Goal: Complete application form

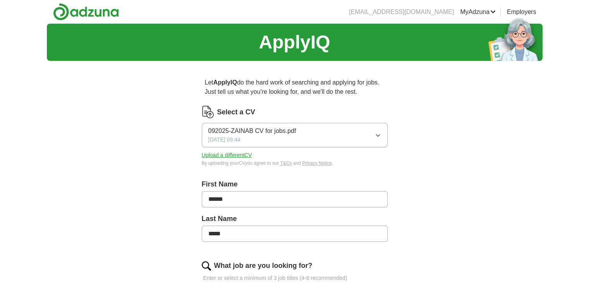
click at [307, 141] on button "092025-ZAINAB CV for jobs.pdf [DATE] 09:44" at bounding box center [295, 135] width 186 height 24
click at [304, 162] on span "✓" at bounding box center [302, 157] width 6 height 10
click at [235, 157] on button "Upload a different CV" at bounding box center [227, 155] width 50 height 8
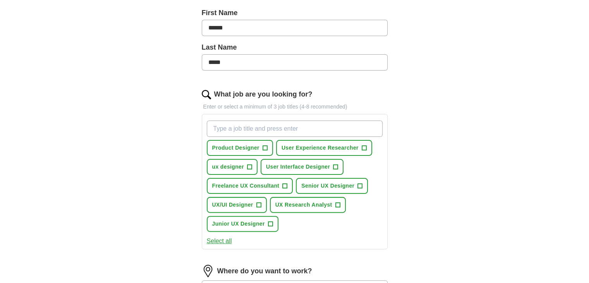
scroll to position [194, 0]
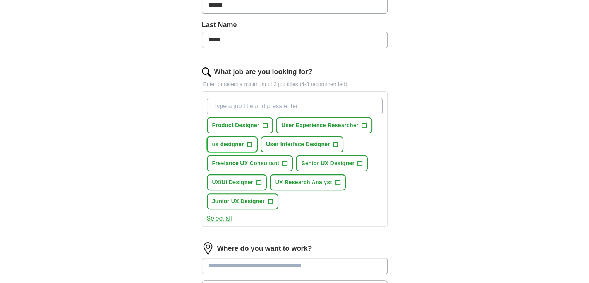
click at [250, 145] on span "+" at bounding box center [249, 144] width 5 height 6
click at [262, 125] on button "Product Designer +" at bounding box center [240, 125] width 66 height 16
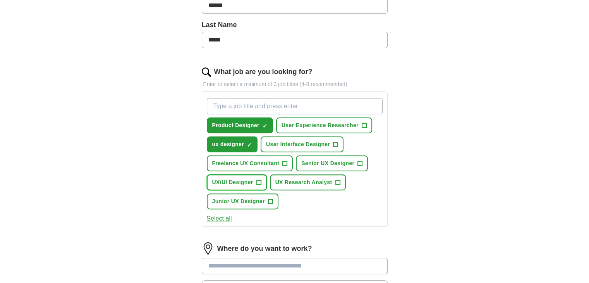
click at [258, 183] on span "+" at bounding box center [258, 182] width 5 height 6
click at [268, 201] on span "+" at bounding box center [270, 201] width 5 height 6
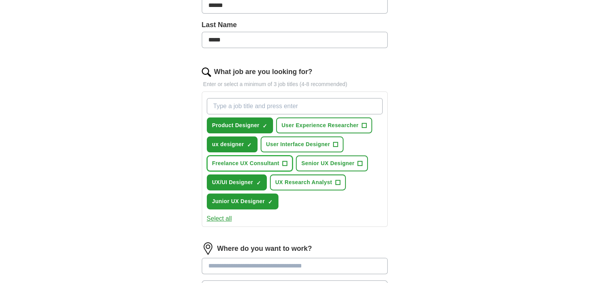
click at [280, 161] on button "Freelance UX Consultant +" at bounding box center [250, 163] width 86 height 16
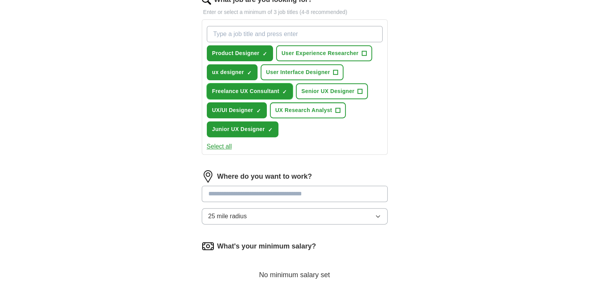
scroll to position [271, 0]
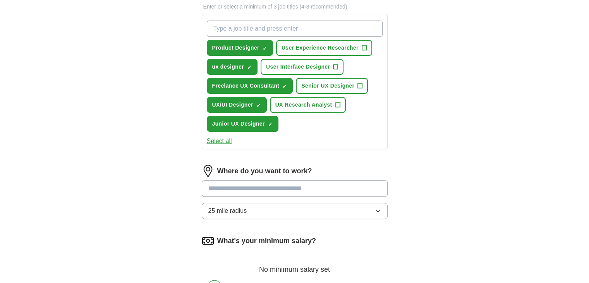
click at [267, 184] on input at bounding box center [295, 188] width 186 height 16
click at [269, 186] on input at bounding box center [295, 188] width 186 height 16
type input "*"
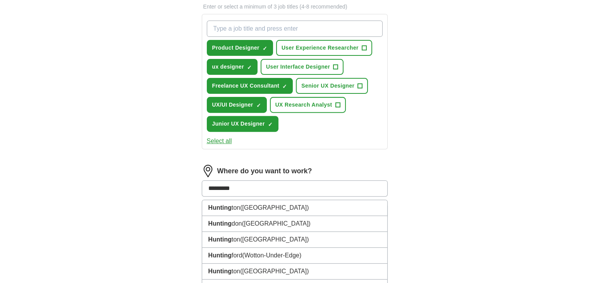
type input "**********"
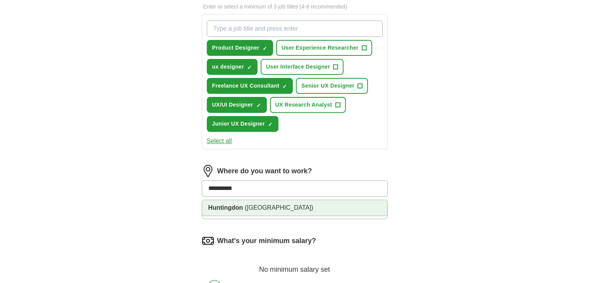
click at [263, 204] on span "([GEOGRAPHIC_DATA])" at bounding box center [279, 207] width 69 height 7
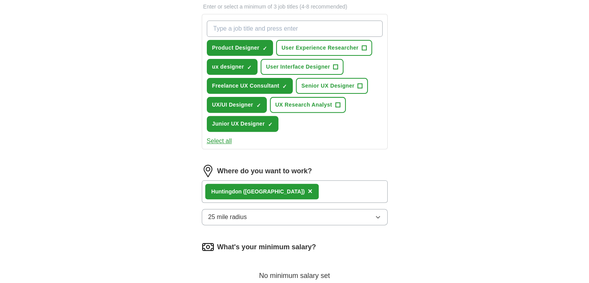
click at [259, 215] on button "25 mile radius" at bounding box center [295, 217] width 186 height 16
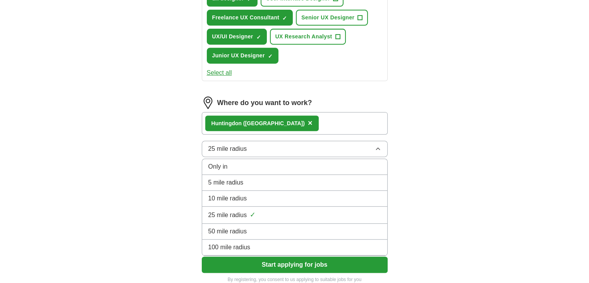
scroll to position [348, 0]
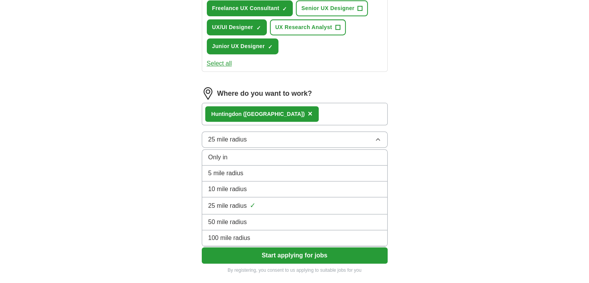
click at [256, 220] on div "50 mile radius" at bounding box center [294, 221] width 173 height 9
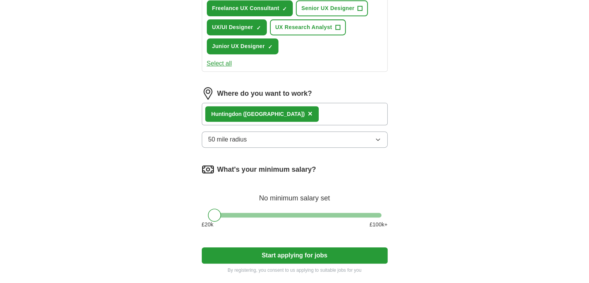
click at [265, 214] on div at bounding box center [294, 215] width 173 height 5
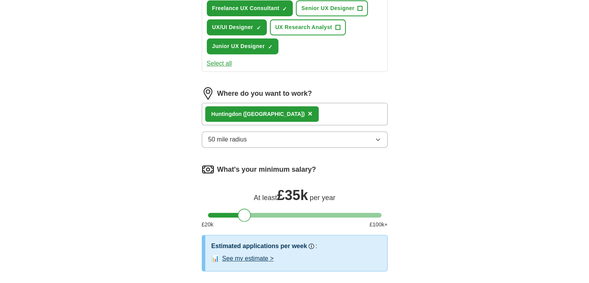
drag, startPoint x: 248, startPoint y: 212, endPoint x: 173, endPoint y: 206, distance: 74.9
click at [173, 206] on div "Let ApplyIQ do the hard work of searching and applying for jobs. Just tell us w…" at bounding box center [295, 20] width 248 height 602
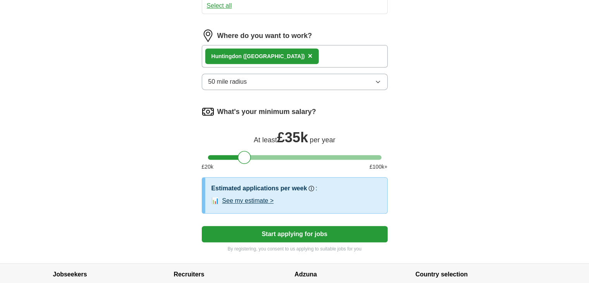
scroll to position [426, 0]
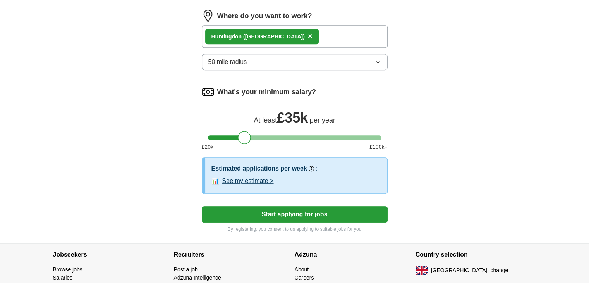
click at [241, 209] on button "Start applying for jobs" at bounding box center [295, 214] width 186 height 16
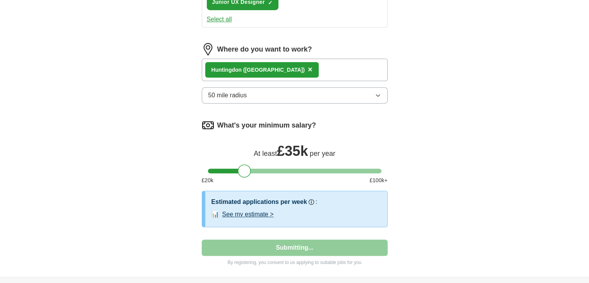
select select "**"
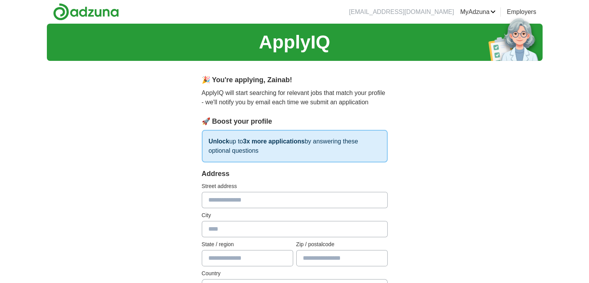
scroll to position [0, 0]
click at [235, 196] on input "text" at bounding box center [295, 200] width 186 height 16
type input "**********"
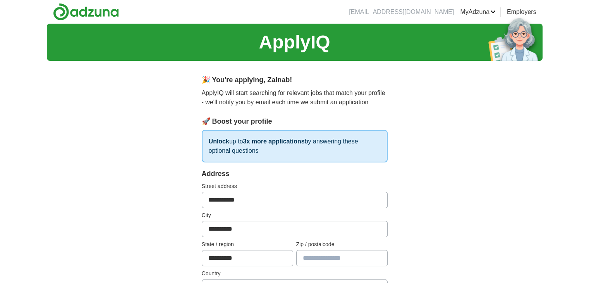
type input "********"
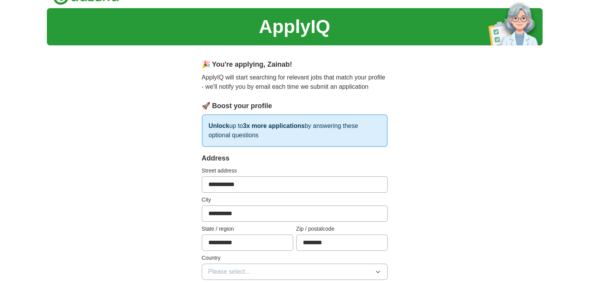
scroll to position [155, 0]
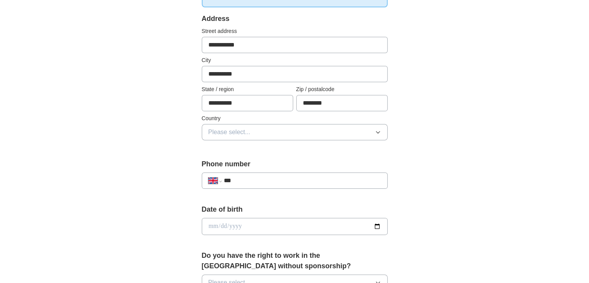
click at [259, 129] on button "Please select..." at bounding box center [295, 132] width 186 height 16
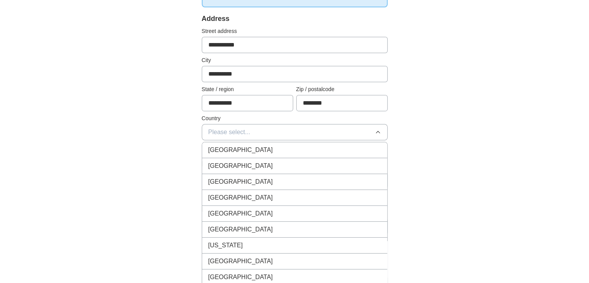
click at [247, 152] on span "[GEOGRAPHIC_DATA]" at bounding box center [240, 149] width 65 height 9
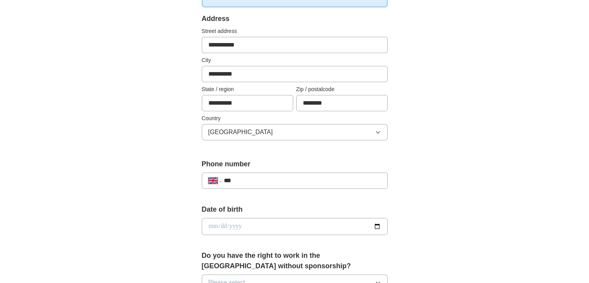
click at [245, 181] on input "***" at bounding box center [301, 180] width 157 height 9
type input "**********"
click at [221, 228] on input "date" at bounding box center [295, 226] width 186 height 17
click at [214, 226] on input "date" at bounding box center [295, 226] width 186 height 17
type input "**********"
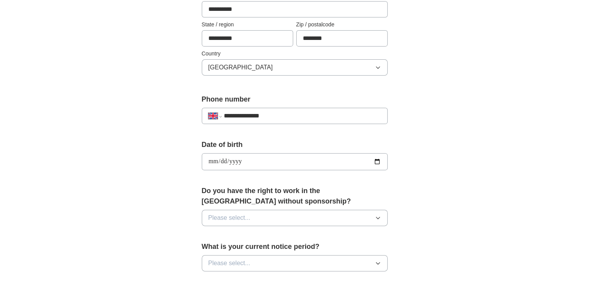
scroll to position [232, 0]
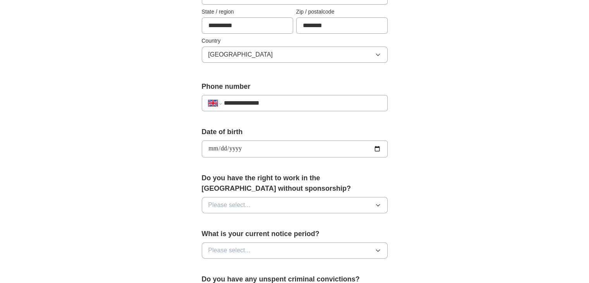
click at [233, 204] on span "Please select..." at bounding box center [229, 204] width 42 height 9
click at [232, 221] on div "Yes" at bounding box center [294, 222] width 173 height 9
click at [232, 252] on span "Please select..." at bounding box center [229, 249] width 42 height 9
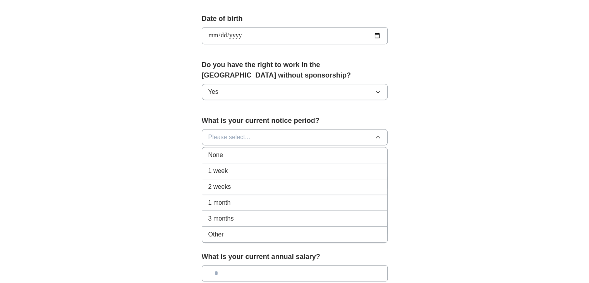
scroll to position [348, 0]
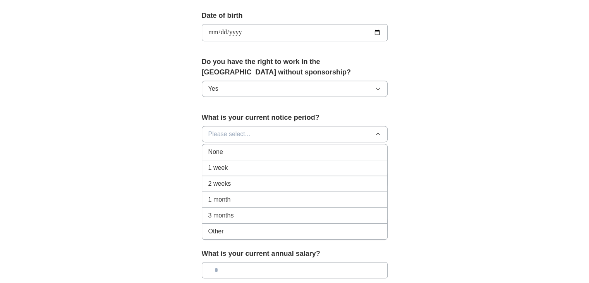
click at [242, 152] on div "None" at bounding box center [294, 151] width 173 height 9
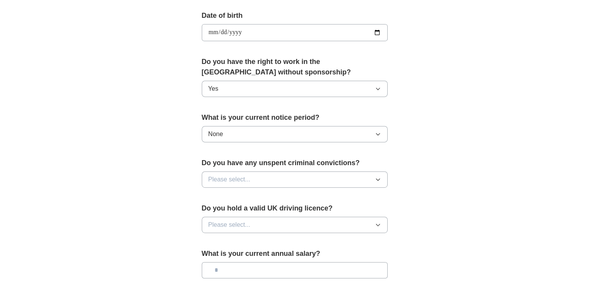
click at [239, 179] on span "Please select..." at bounding box center [229, 179] width 42 height 9
click at [226, 212] on div "No" at bounding box center [294, 212] width 173 height 9
click at [225, 225] on span "Please select..." at bounding box center [229, 224] width 42 height 9
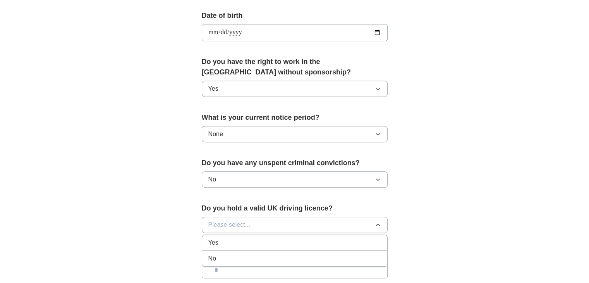
click at [220, 244] on div "Yes" at bounding box center [294, 242] width 173 height 9
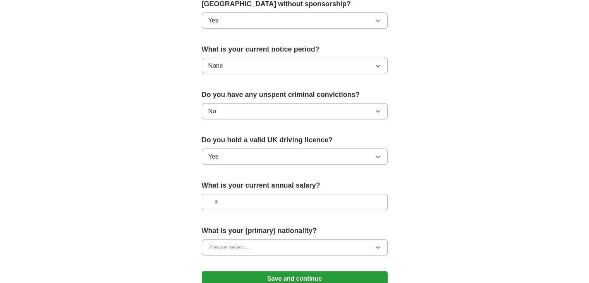
scroll to position [426, 0]
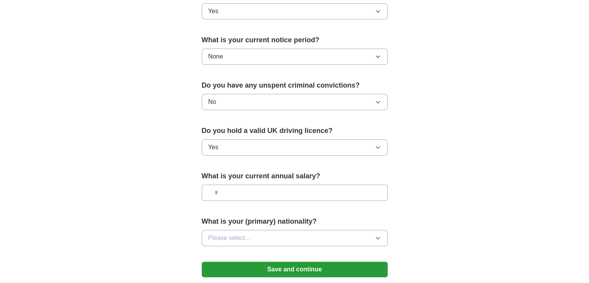
click at [240, 194] on input "text" at bounding box center [295, 192] width 186 height 16
click at [225, 235] on span "Please select..." at bounding box center [229, 237] width 42 height 9
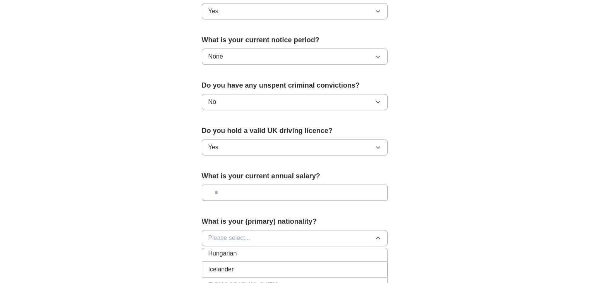
scroll to position [1239, 0]
click at [222, 282] on span "[DEMOGRAPHIC_DATA]" at bounding box center [242, 286] width 69 height 9
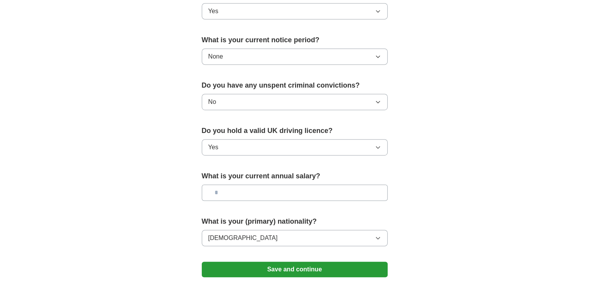
click at [245, 188] on input "text" at bounding box center [295, 192] width 186 height 16
type input "*******"
click at [284, 268] on button "Save and continue" at bounding box center [295, 268] width 186 height 15
